Goal: Task Accomplishment & Management: Use online tool/utility

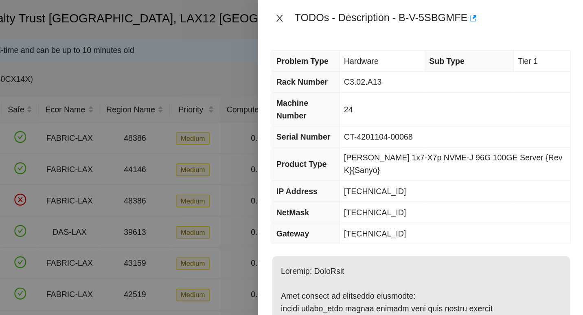
click at [365, 14] on icon "close" at bounding box center [365, 13] width 4 height 5
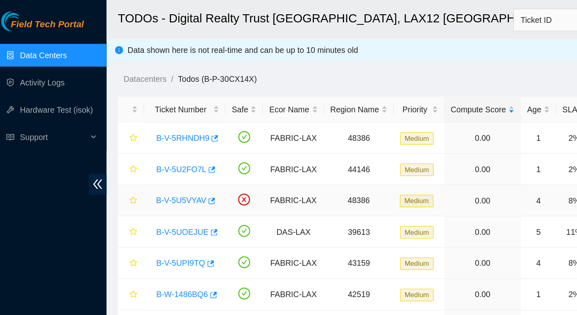
click at [133, 140] on link "B-V-5U5VYAV" at bounding box center [135, 143] width 36 height 7
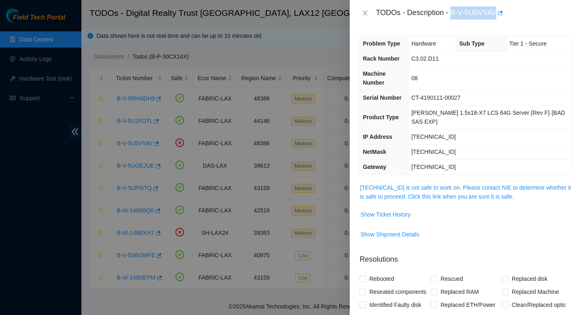
drag, startPoint x: 450, startPoint y: 13, endPoint x: 496, endPoint y: 10, distance: 45.3
click at [496, 10] on div "TODOs - Description - B-V-5U5VYAV" at bounding box center [474, 13] width 197 height 13
copy div "B-V-5U5VYAV"
click at [368, 13] on button "Close" at bounding box center [364, 13] width 11 height 8
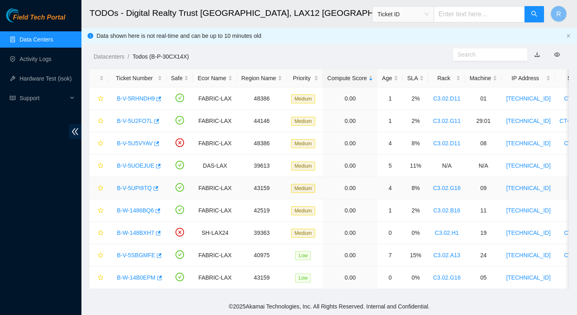
click at [133, 185] on link "B-V-5UPI9TQ" at bounding box center [134, 188] width 35 height 7
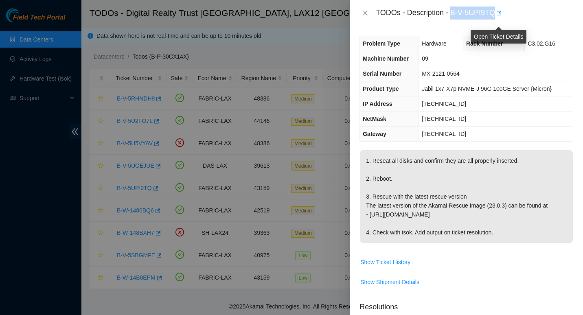
drag, startPoint x: 452, startPoint y: 12, endPoint x: 495, endPoint y: 13, distance: 43.2
click at [495, 13] on div "TODOs - Description - B-V-5UPI9TQ" at bounding box center [474, 13] width 197 height 13
copy div "B-V-5UPI9TQ"
click at [559, 94] on td "Jabil 1x7-X7p NVME-J 96G 100GE Server {Micron}" at bounding box center [496, 88] width 154 height 15
click at [365, 15] on icon "close" at bounding box center [365, 13] width 7 height 7
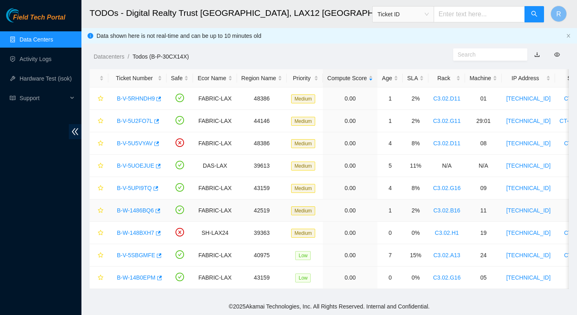
click at [139, 207] on link "B-W-1486BQ6" at bounding box center [135, 210] width 37 height 7
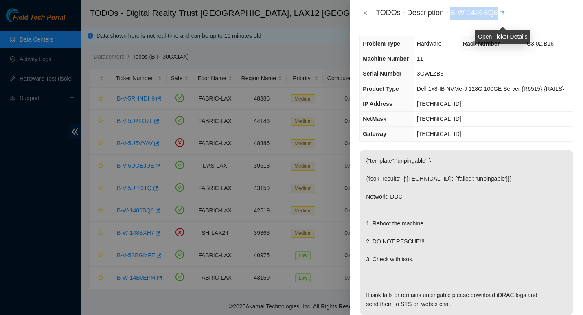
drag, startPoint x: 450, startPoint y: 15, endPoint x: 499, endPoint y: 12, distance: 48.9
click at [499, 12] on div "TODOs - Description - B-W-1486BQ6" at bounding box center [474, 13] width 197 height 13
copy div "B-W-1486BQ6"
click at [366, 13] on icon "close" at bounding box center [365, 13] width 7 height 7
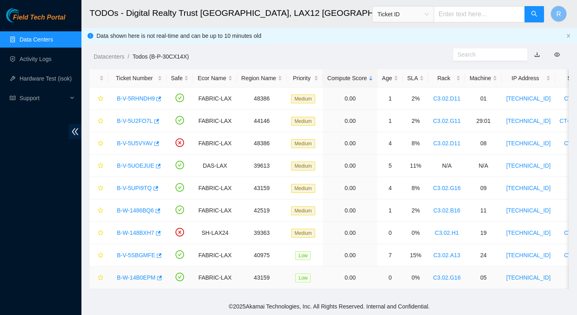
click at [129, 274] on link "B-W-14B0EPM" at bounding box center [136, 277] width 39 height 7
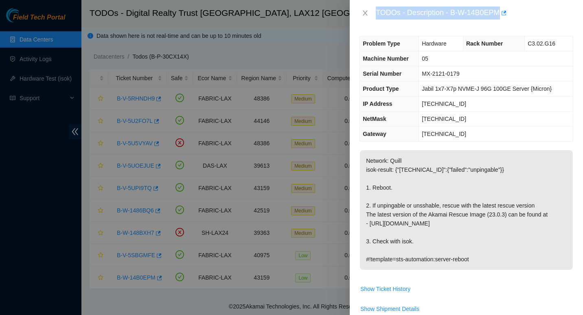
click at [439, 29] on div "Problem Type Hardware Rack Number C3.02.G16 Machine Number 05 Serial Number MX-…" at bounding box center [466, 170] width 233 height 289
drag, startPoint x: 450, startPoint y: 12, endPoint x: 499, endPoint y: 11, distance: 48.8
click at [499, 11] on div "TODOs - Description - B-W-14B0EPM" at bounding box center [474, 13] width 197 height 13
copy div "B-W-14B0EPM"
